Goal: Find specific page/section: Find specific page/section

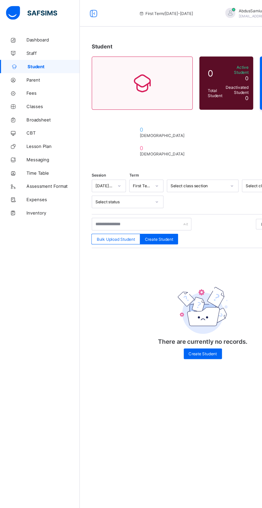
click at [24, 41] on span "Staff" at bounding box center [42, 43] width 43 height 4
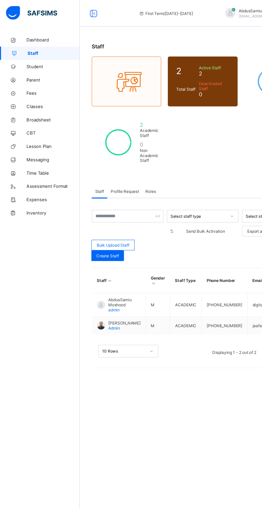
click at [29, 53] on span "Student" at bounding box center [42, 53] width 43 height 4
